Goal: Transaction & Acquisition: Purchase product/service

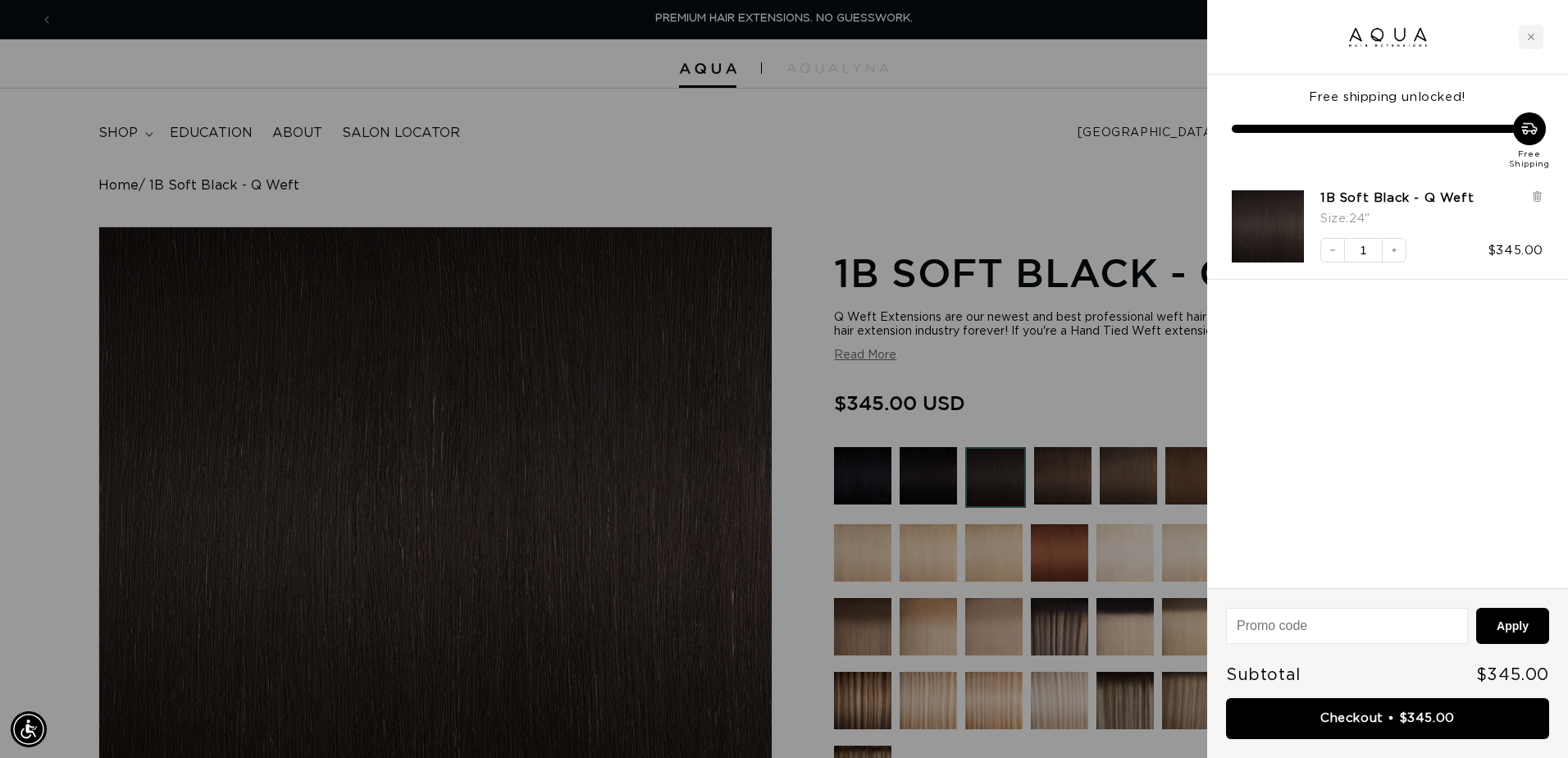
click at [1553, 29] on div at bounding box center [1387, 37] width 361 height 75
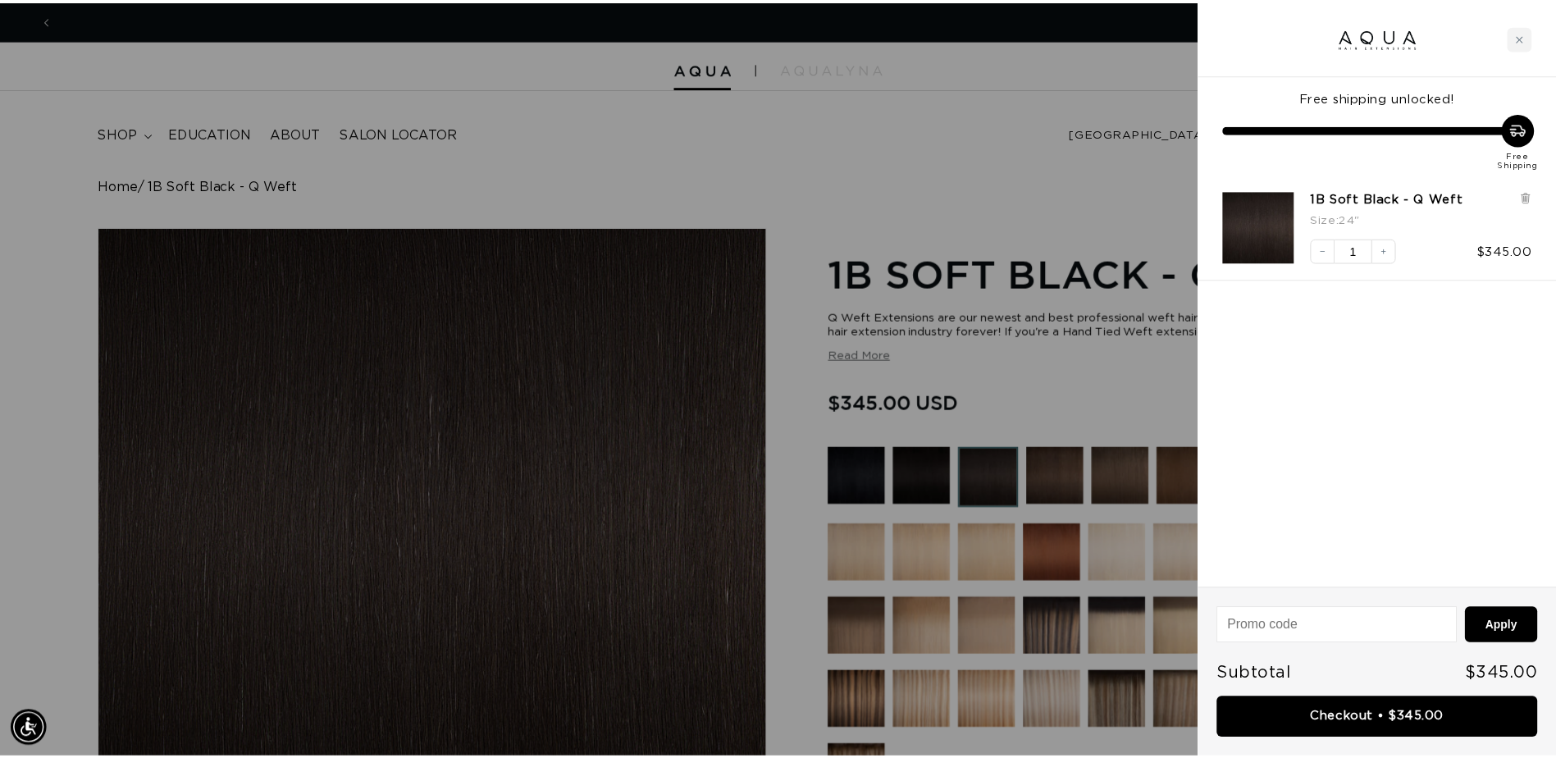
scroll to position [0, 1452]
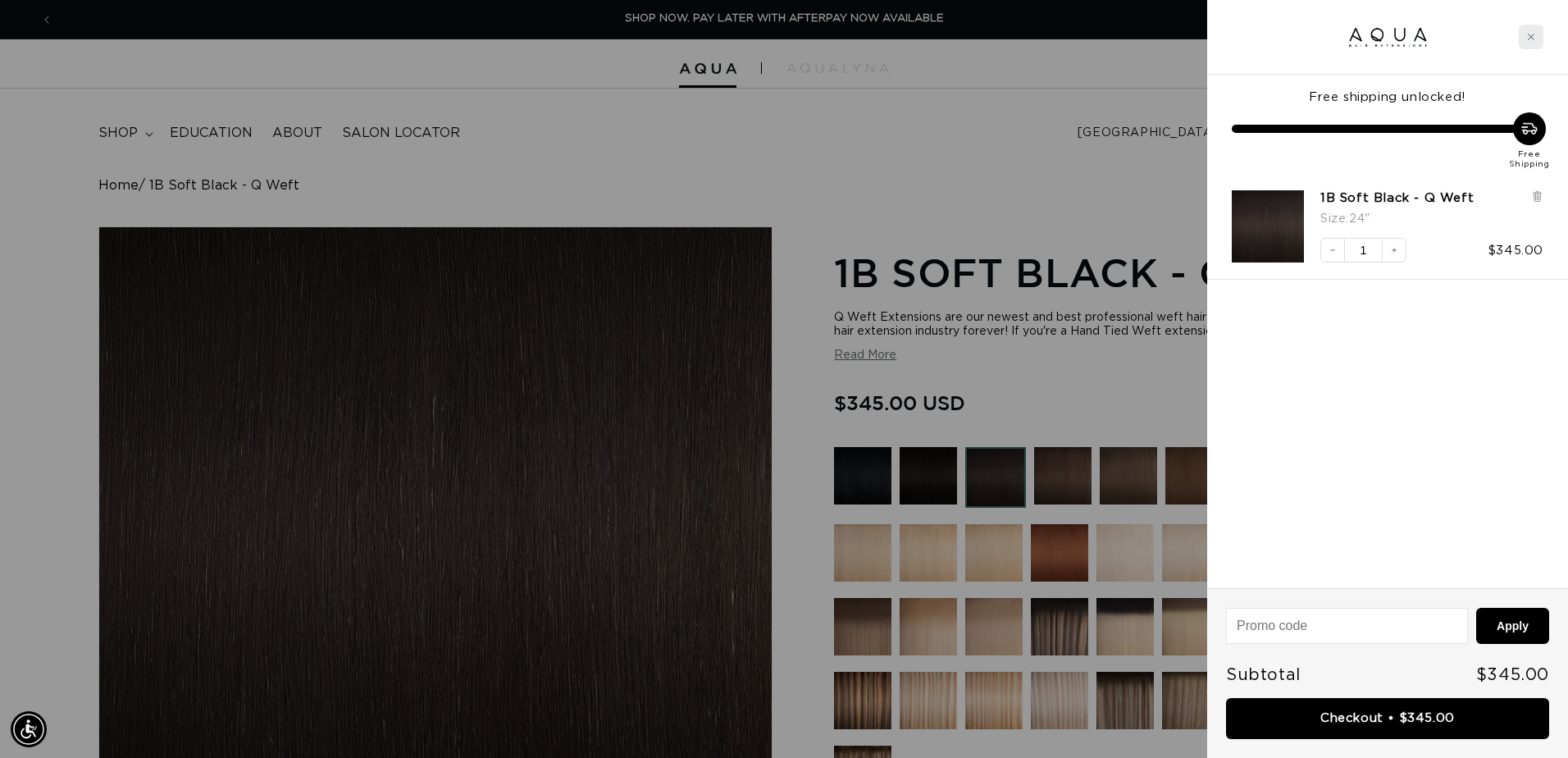
click at [1539, 37] on div "Close cart" at bounding box center [1531, 37] width 25 height 25
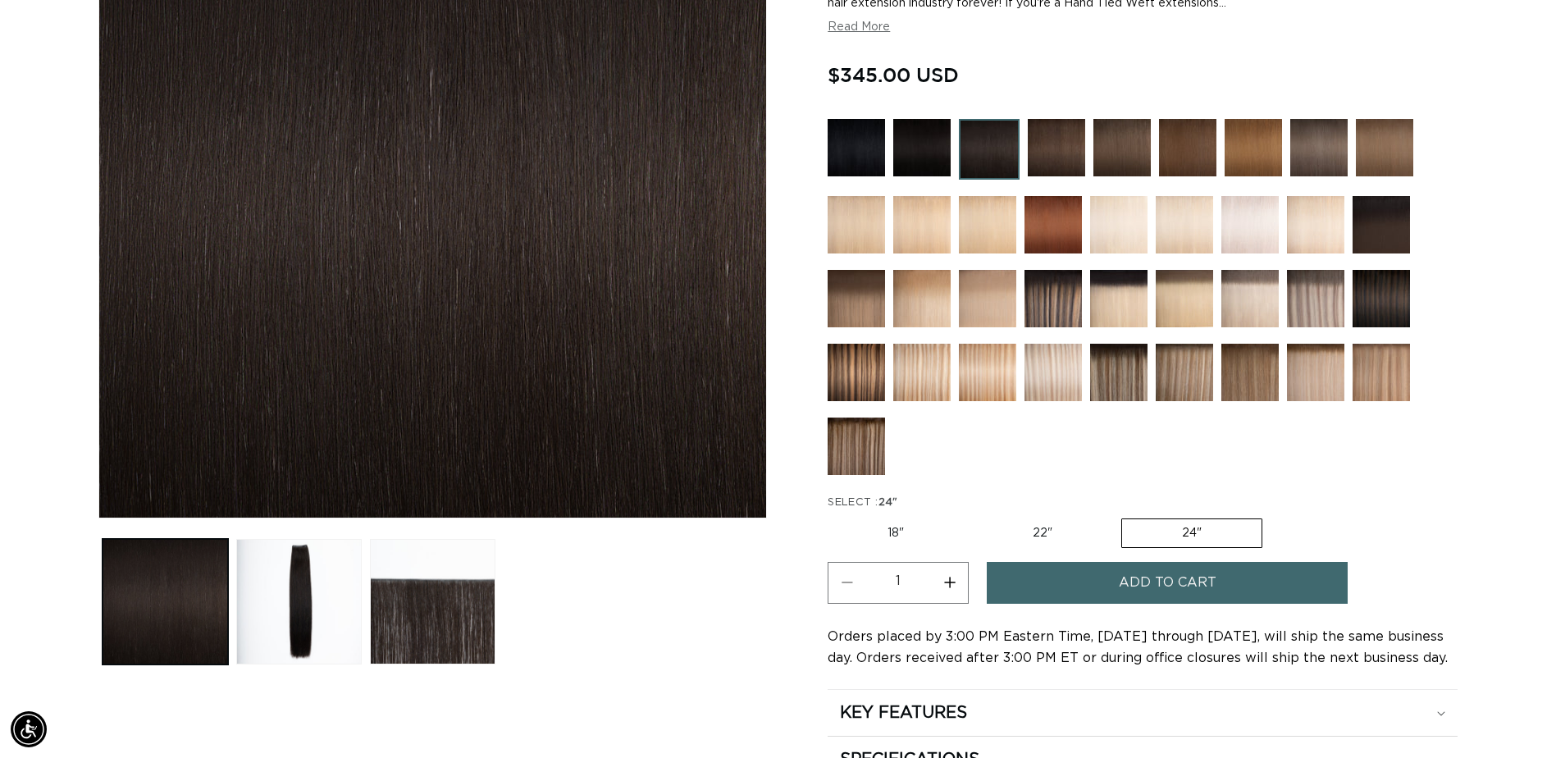
scroll to position [0, 2879]
click at [1042, 302] on img at bounding box center [1052, 298] width 57 height 57
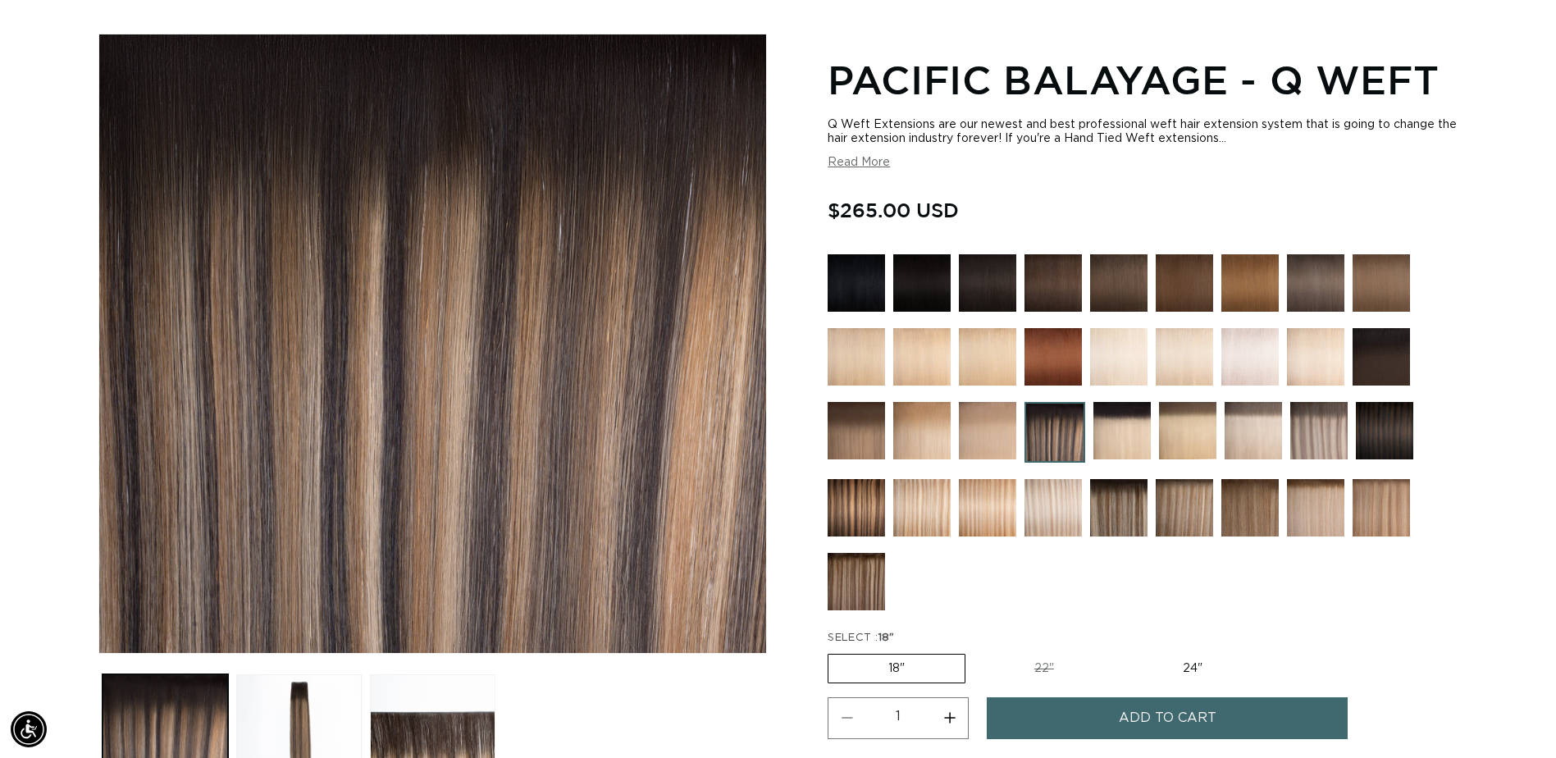
scroll to position [164, 0]
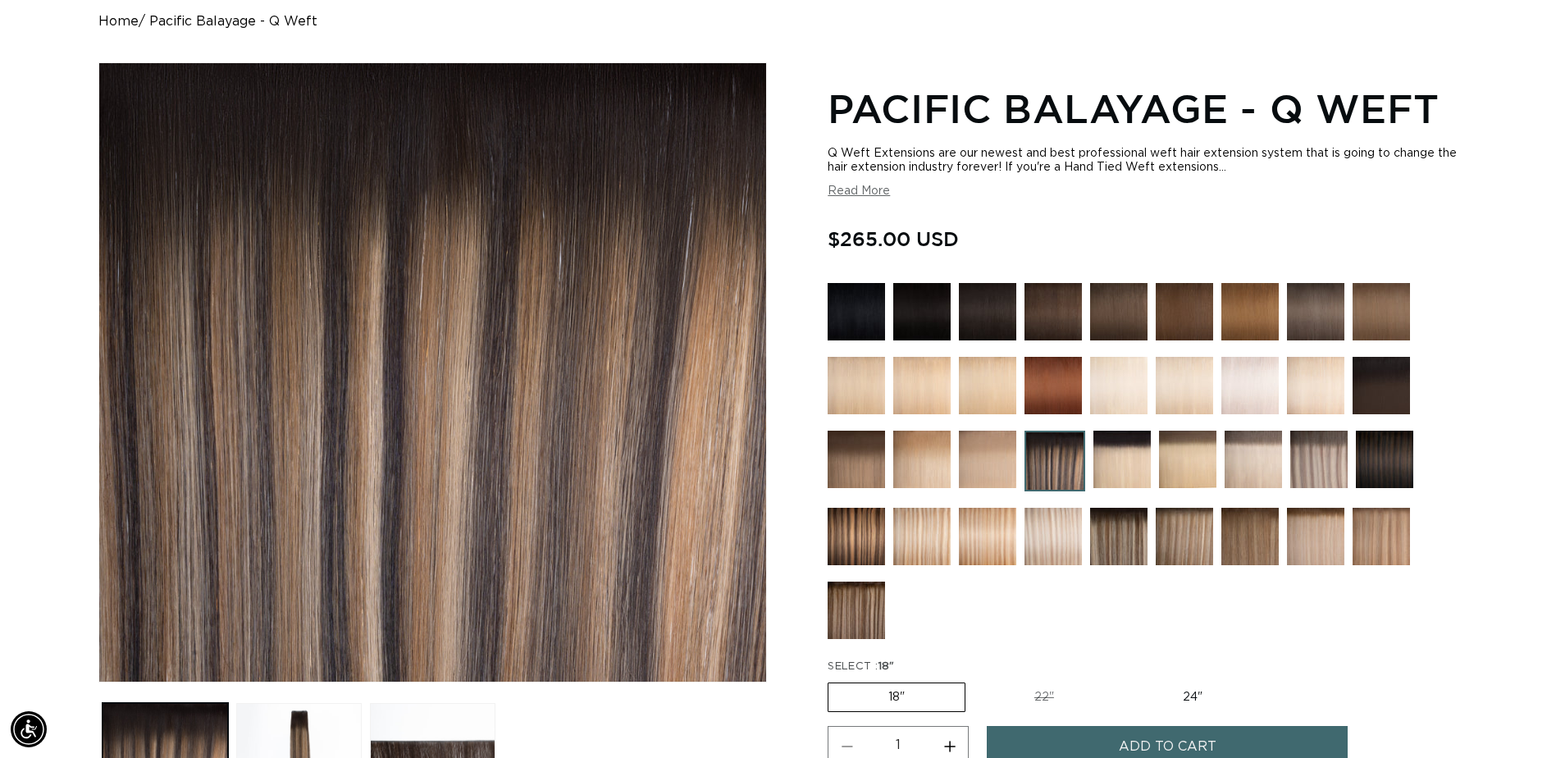
click at [884, 195] on button "Read More" at bounding box center [858, 192] width 62 height 14
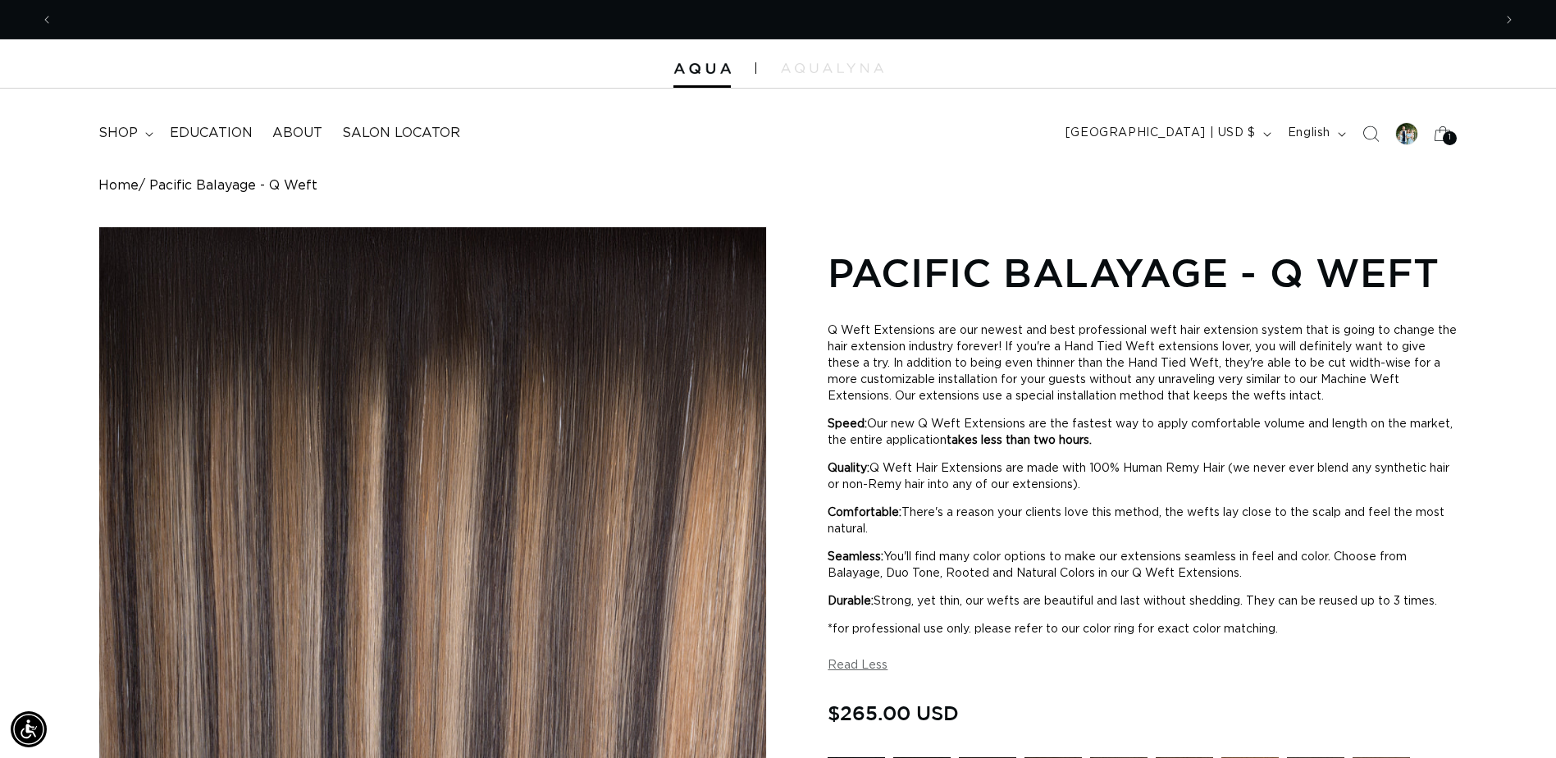
scroll to position [0, 0]
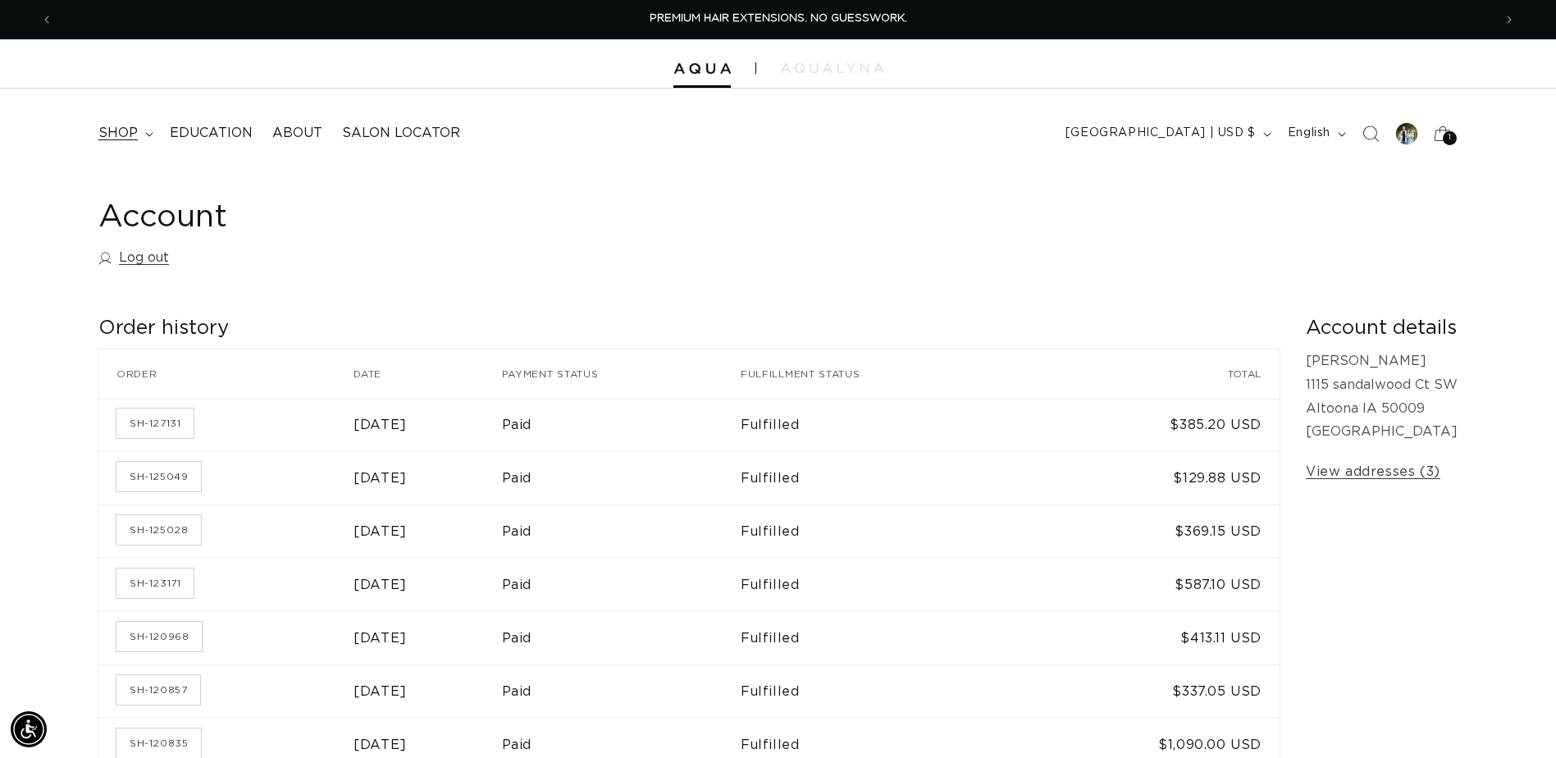
click at [140, 139] on summary "shop" at bounding box center [124, 133] width 71 height 37
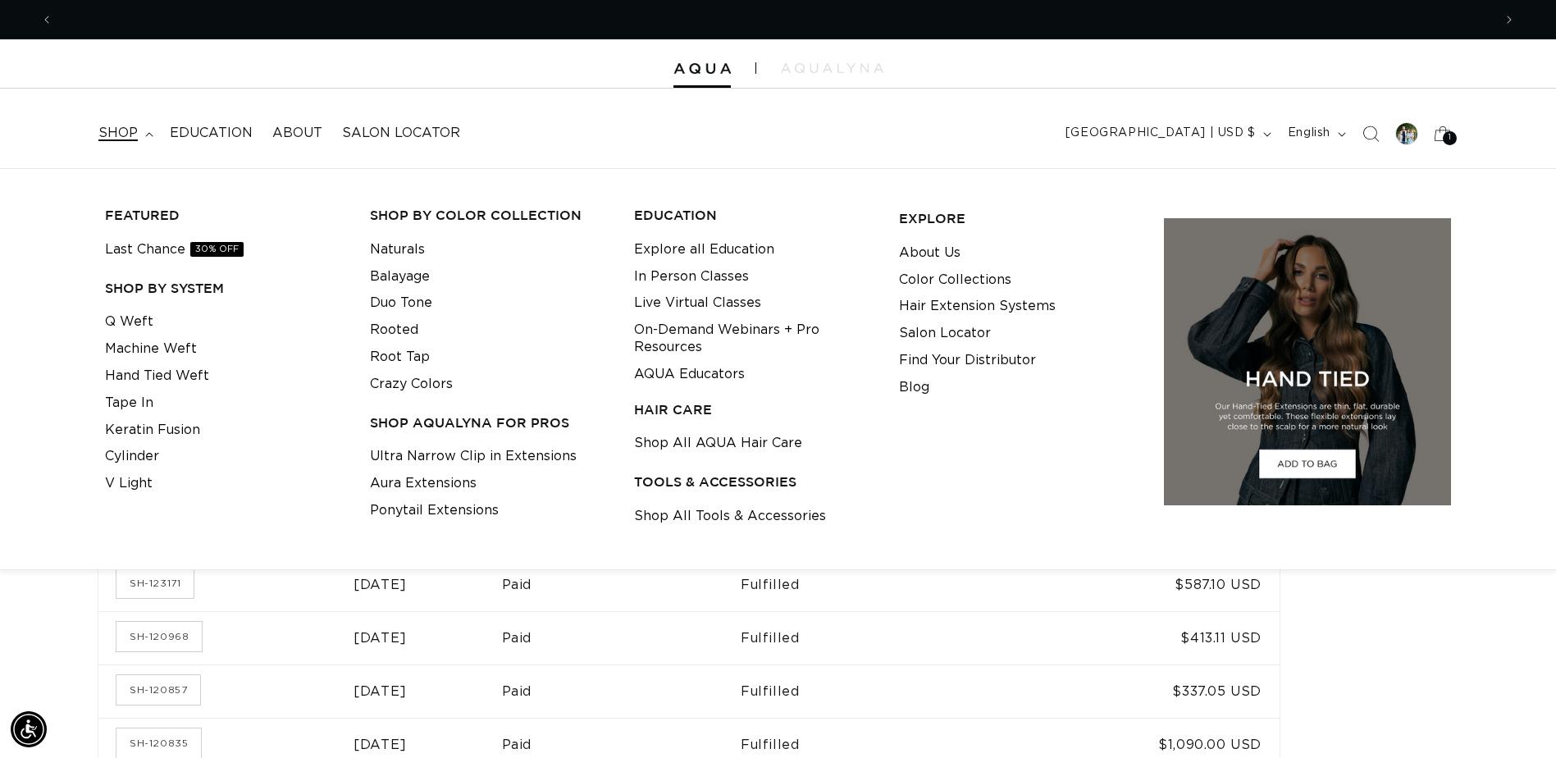
scroll to position [0, 1439]
click at [142, 322] on link "Q Weft" at bounding box center [129, 321] width 48 height 27
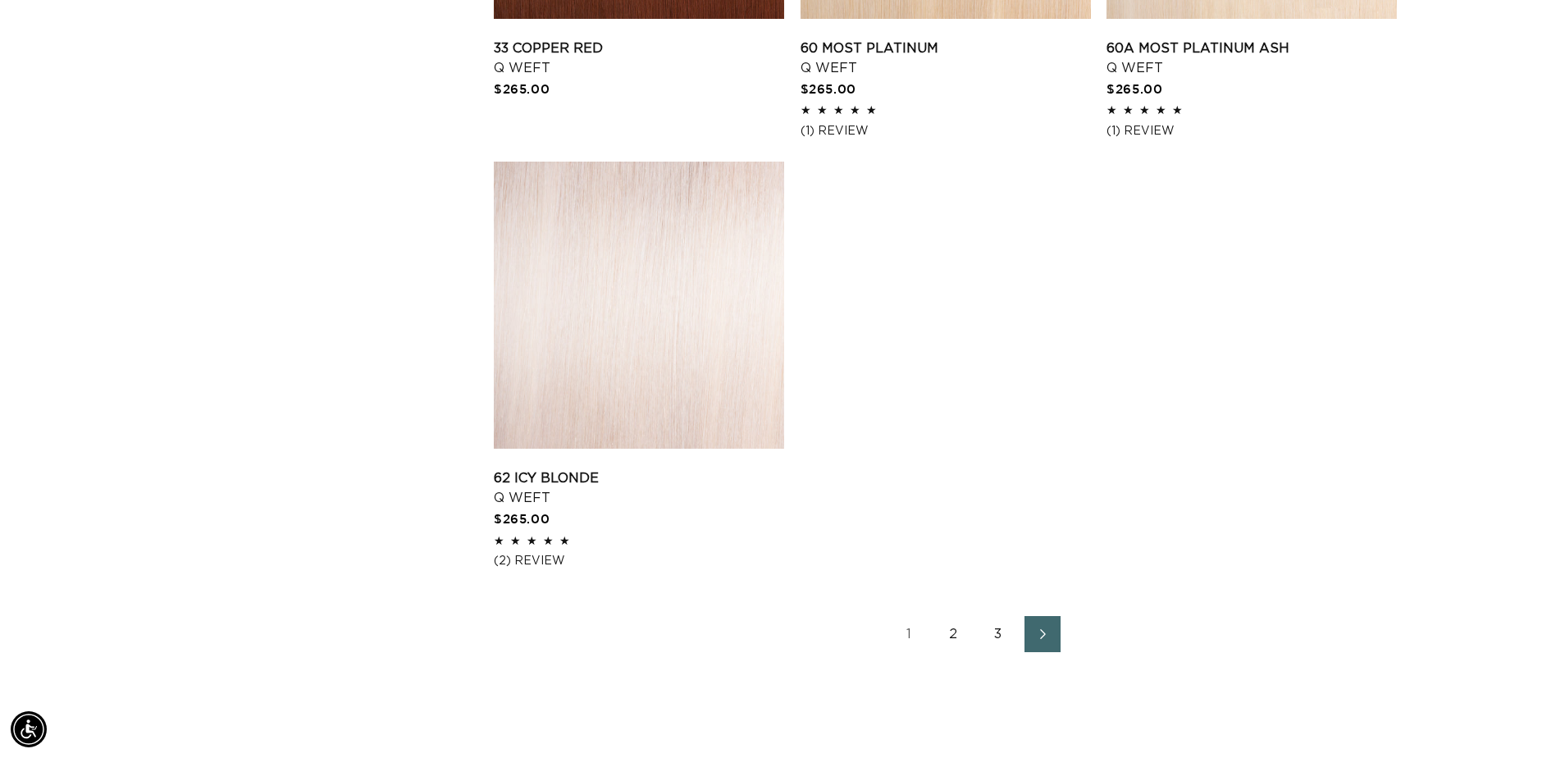
scroll to position [2706, 0]
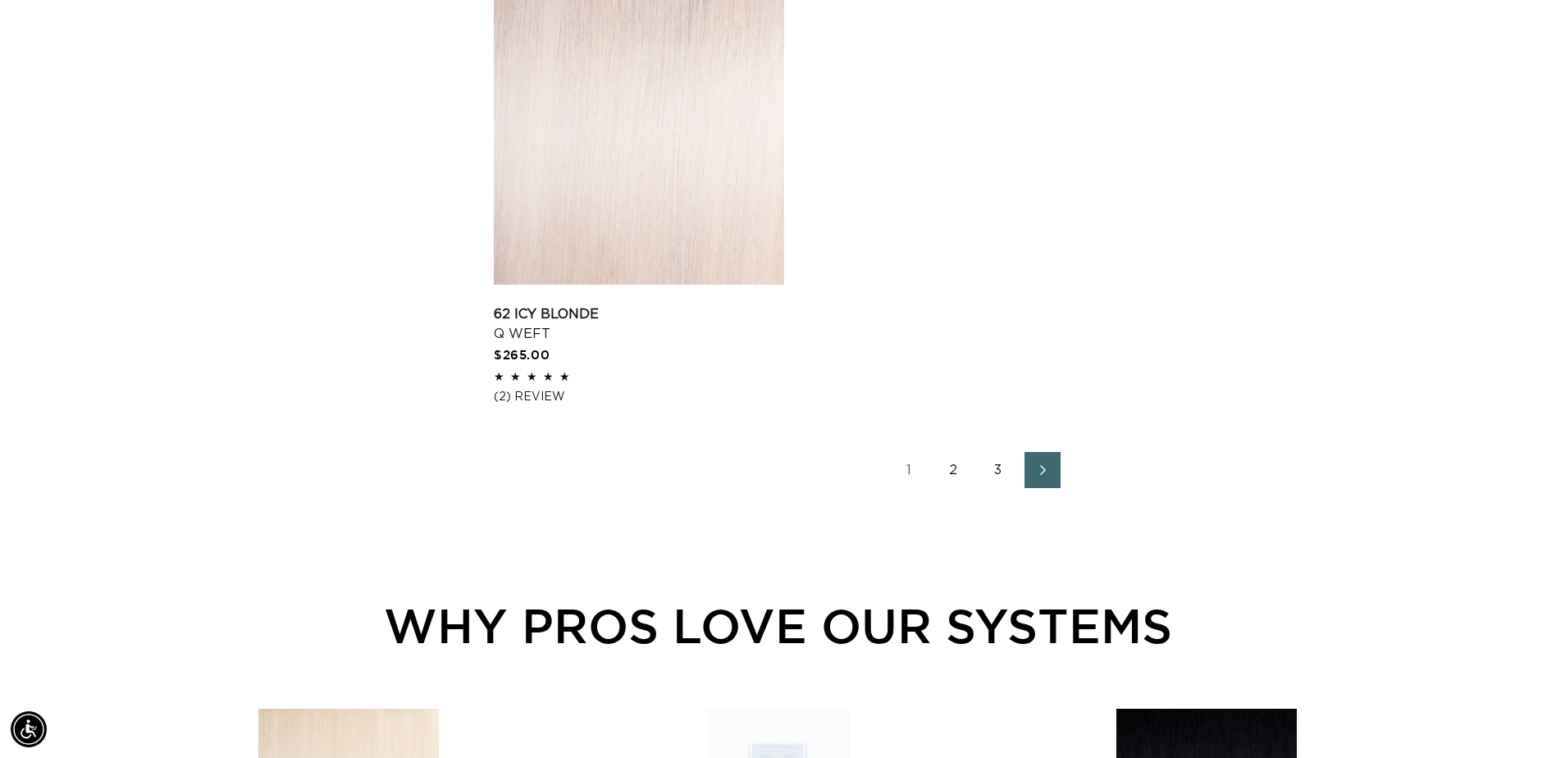
click at [964, 463] on link "2" at bounding box center [954, 470] width 36 height 36
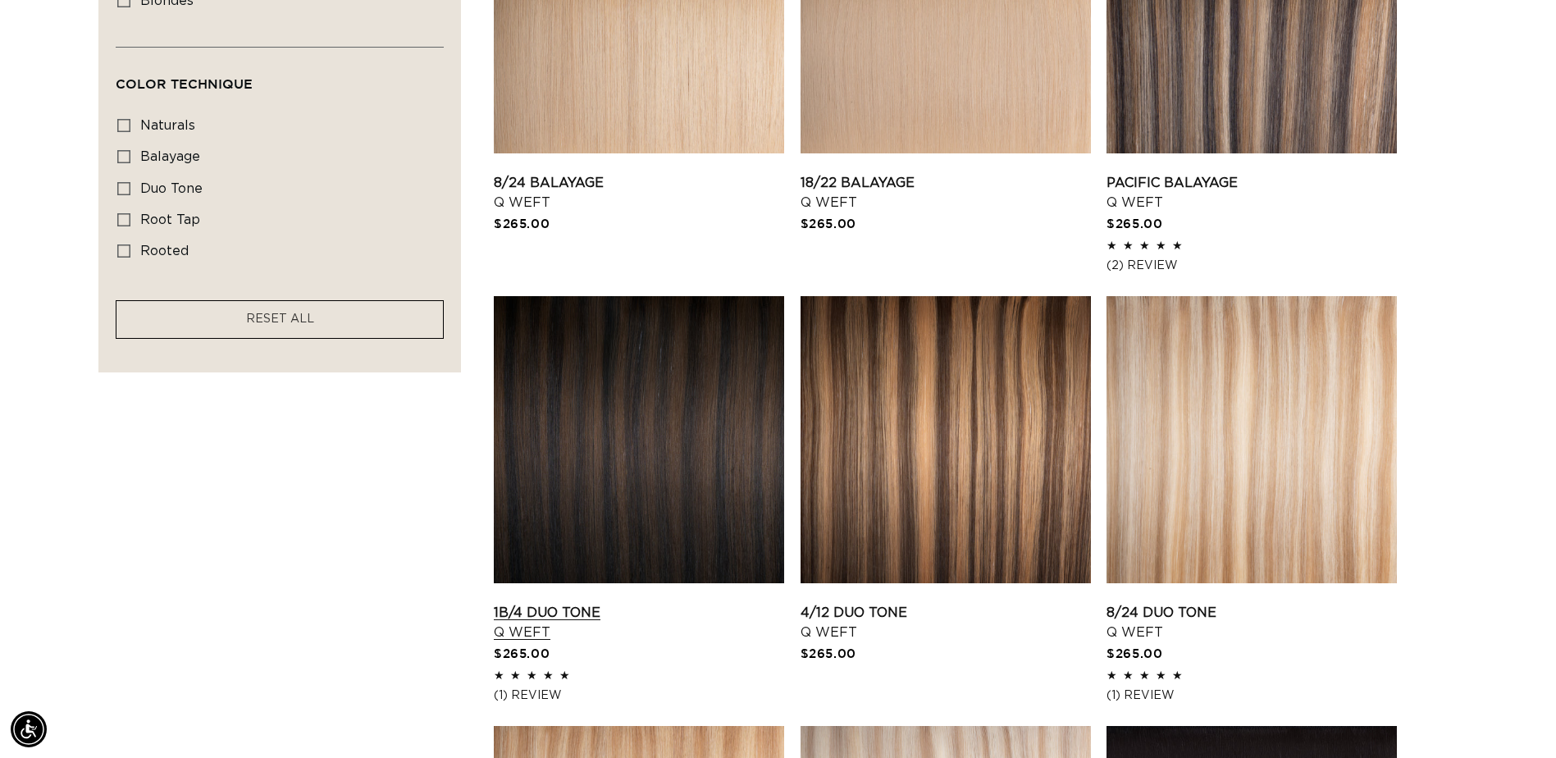
scroll to position [1066, 0]
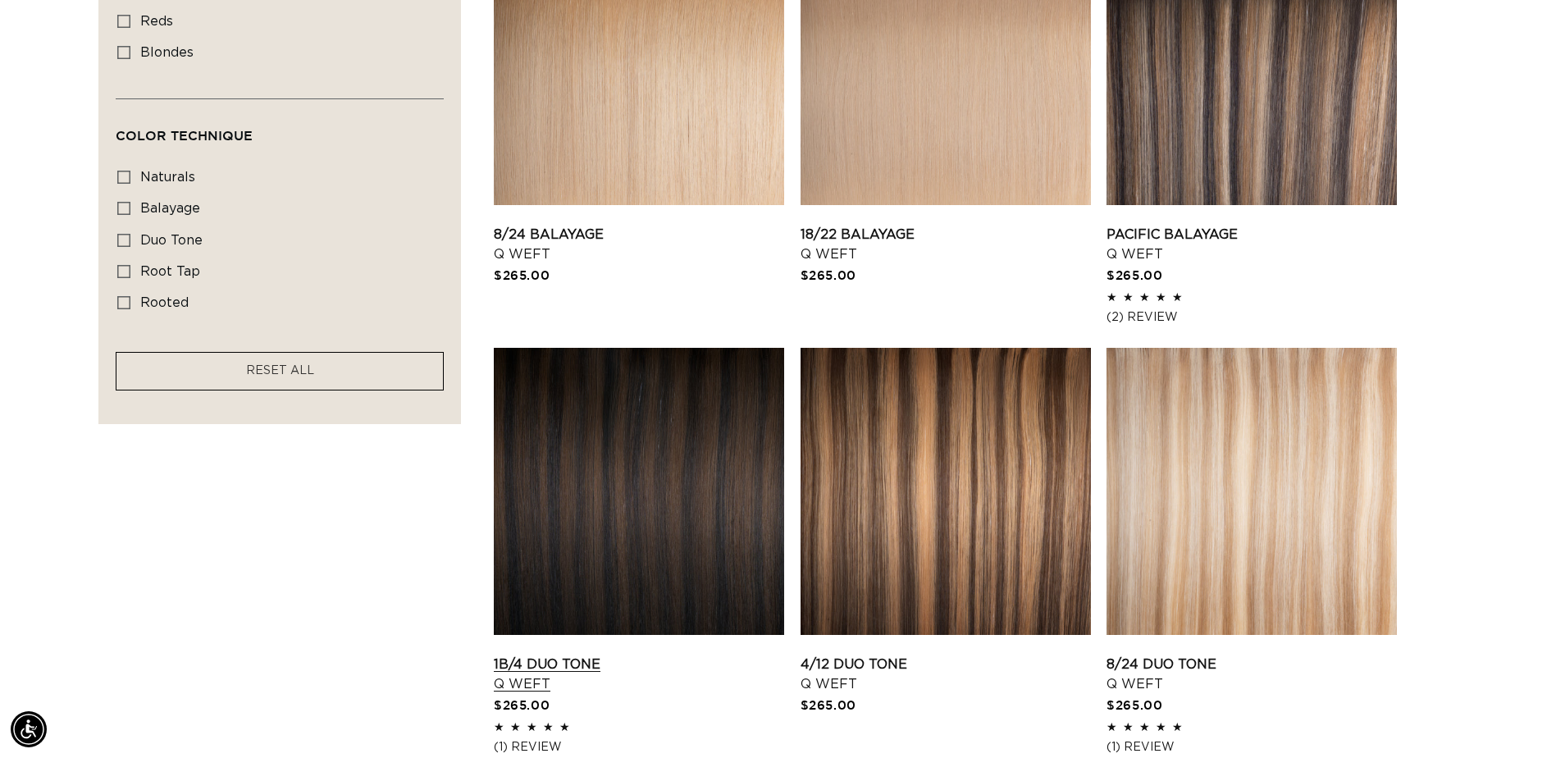
click at [538, 654] on link "1B/4 Duo Tone Q Weft" at bounding box center [639, 673] width 290 height 39
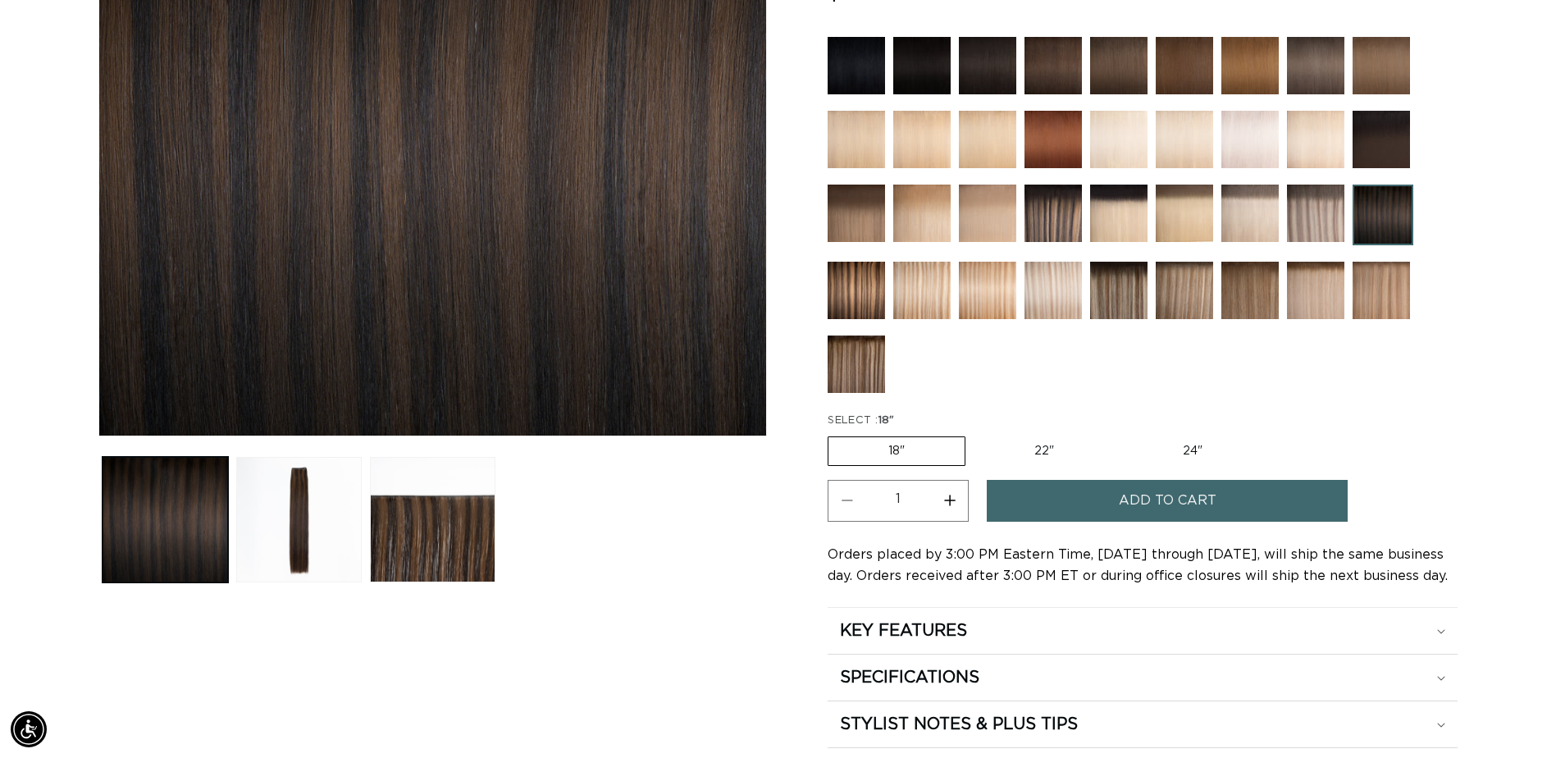
click at [1011, 450] on label "22" Variant sold out or unavailable" at bounding box center [1043, 451] width 139 height 28
click at [974, 434] on input "22" Variant sold out or unavailable" at bounding box center [973, 433] width 1 height 1
radio input "true"
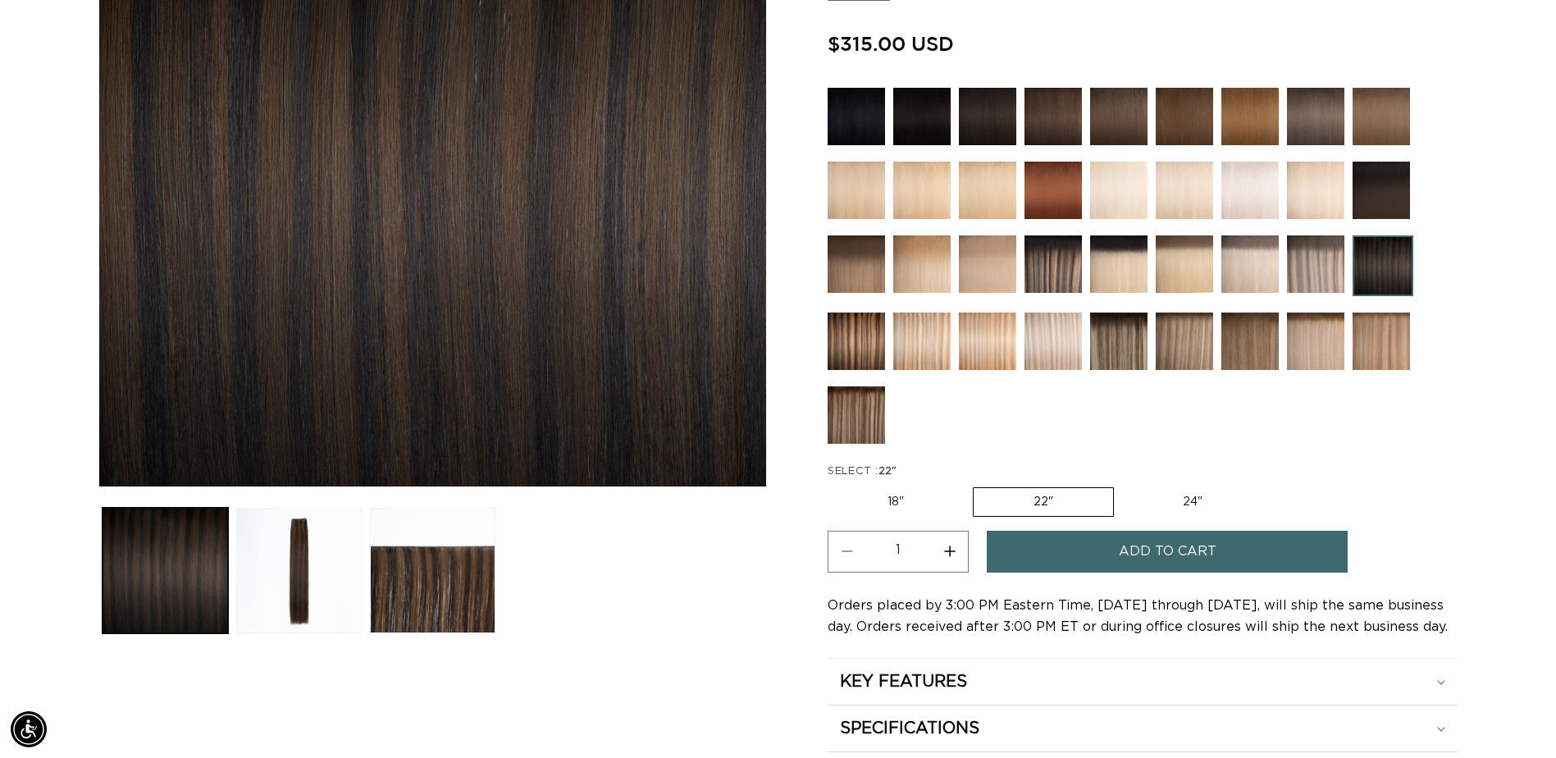
scroll to position [410, 0]
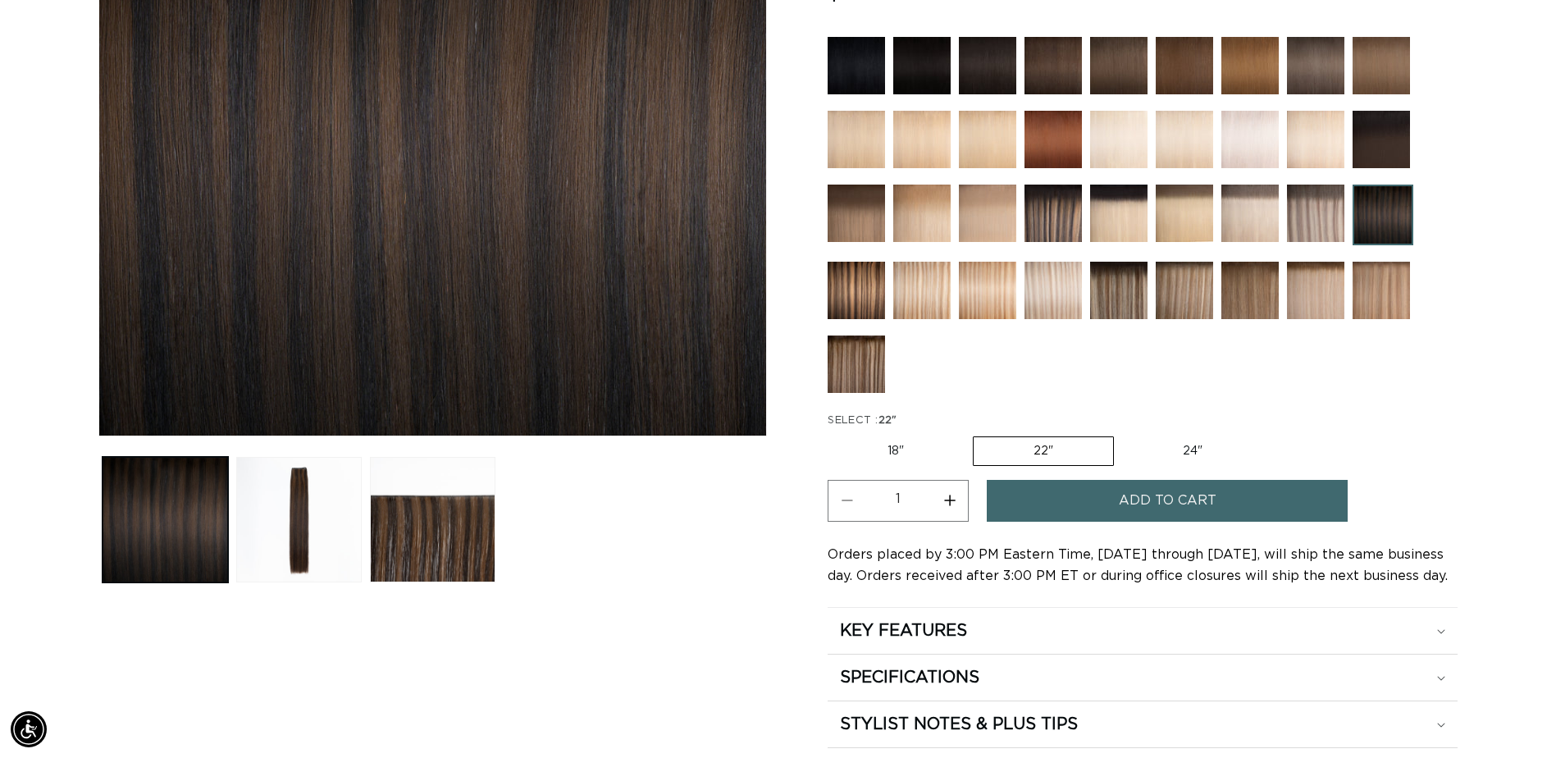
click at [920, 445] on label "18" Variant sold out or unavailable" at bounding box center [895, 451] width 136 height 28
click at [832, 434] on input "18" Variant sold out or unavailable" at bounding box center [832, 433] width 1 height 1
radio input "true"
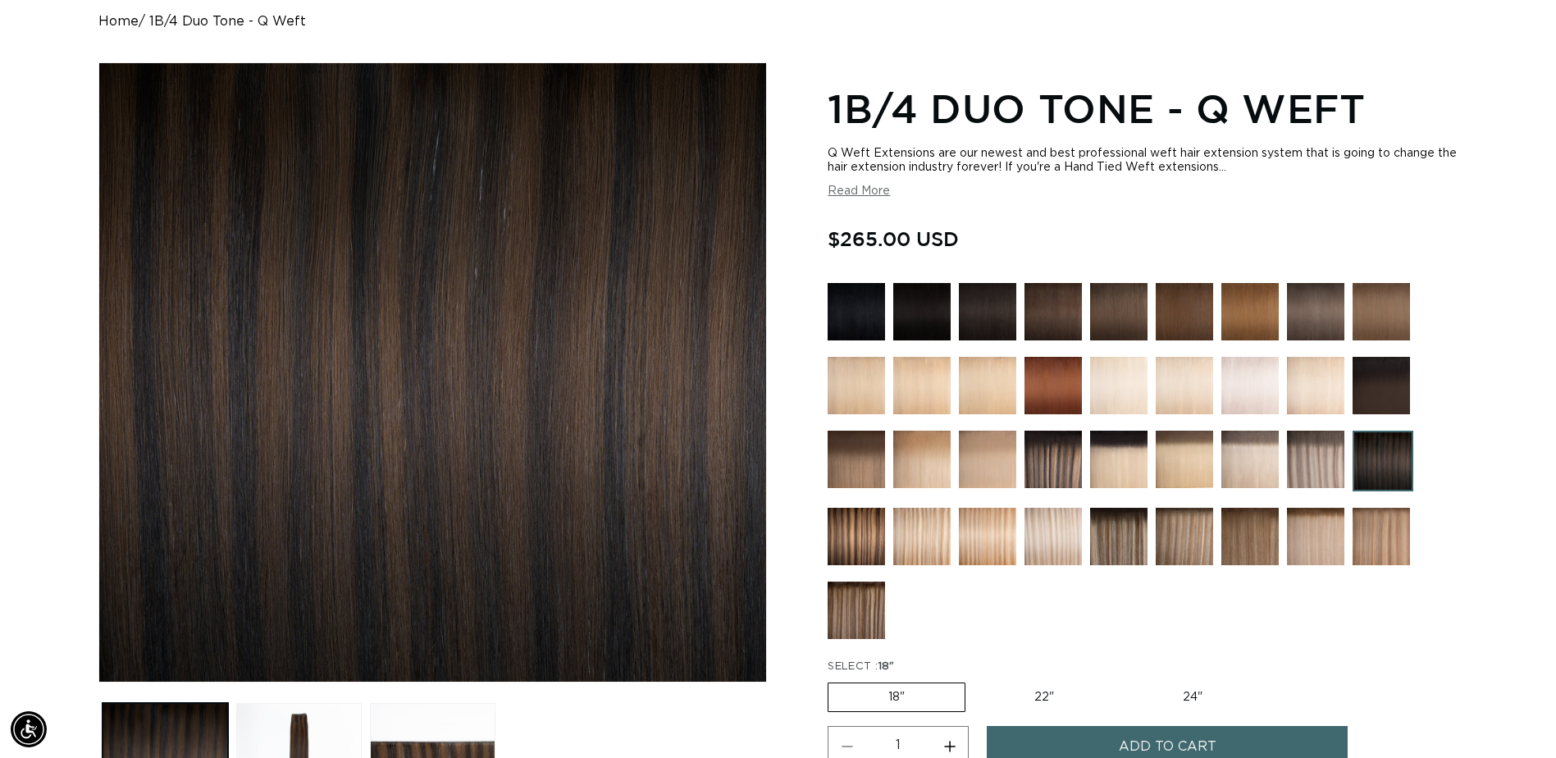
scroll to position [0, 2879]
